Goal: Task Accomplishment & Management: Use online tool/utility

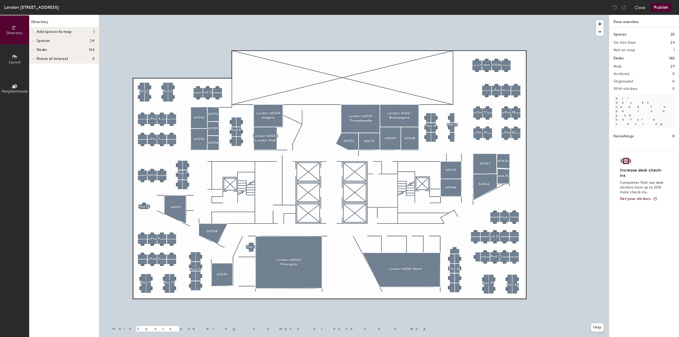
click at [250, 15] on div at bounding box center [354, 15] width 510 height 0
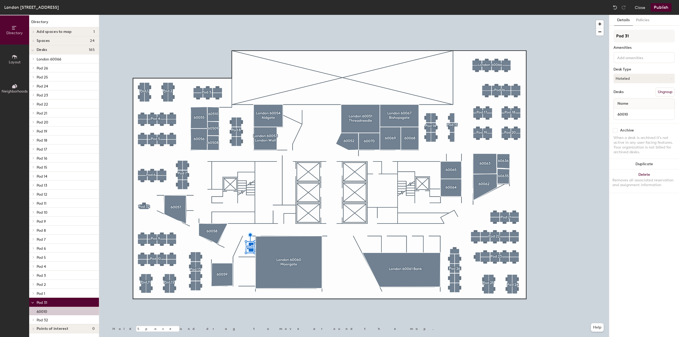
click at [614, 130] on input "checkbox" at bounding box center [615, 130] width 5 height 5
checkbox input "true"
click at [662, 8] on button "Publish" at bounding box center [660, 7] width 21 height 8
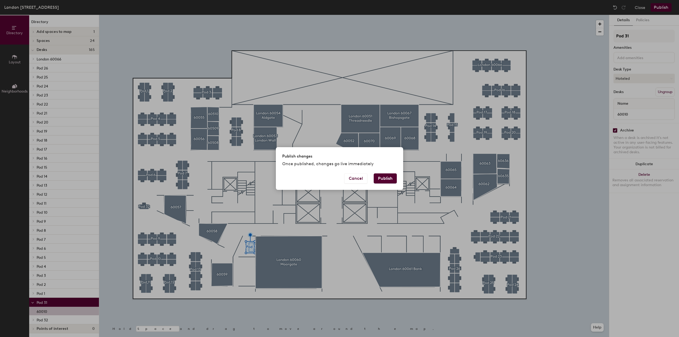
click at [382, 178] on button "Publish" at bounding box center [385, 178] width 23 height 10
